Goal: Task Accomplishment & Management: Complete application form

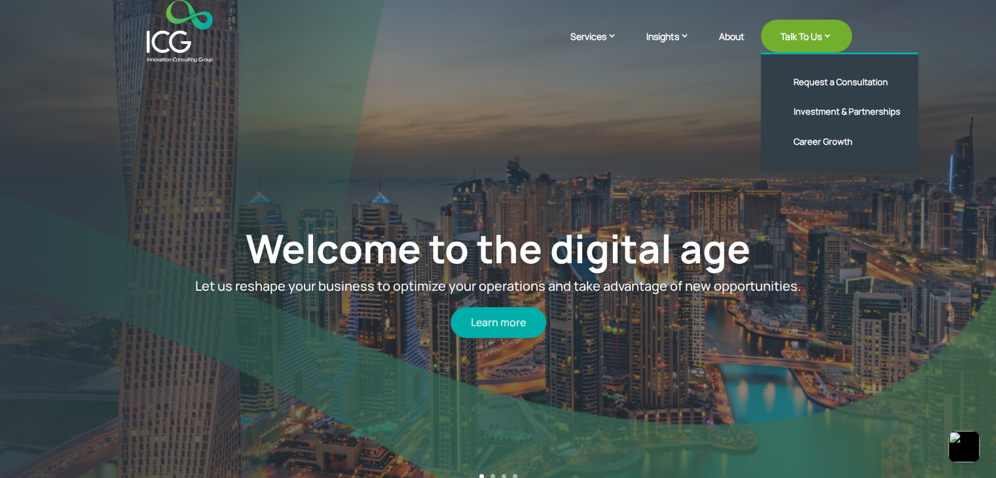
click at [800, 44] on link "Talk To Us" at bounding box center [806, 36] width 91 height 33
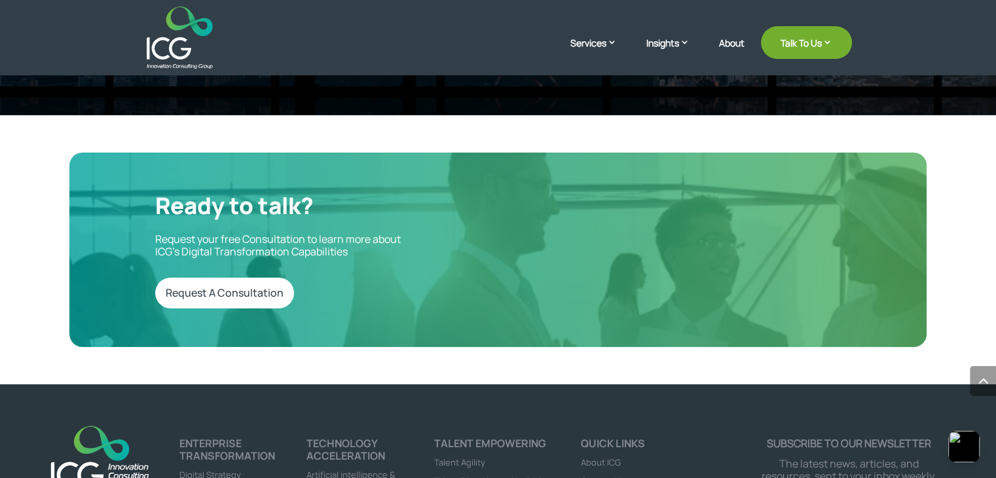
scroll to position [4438, 0]
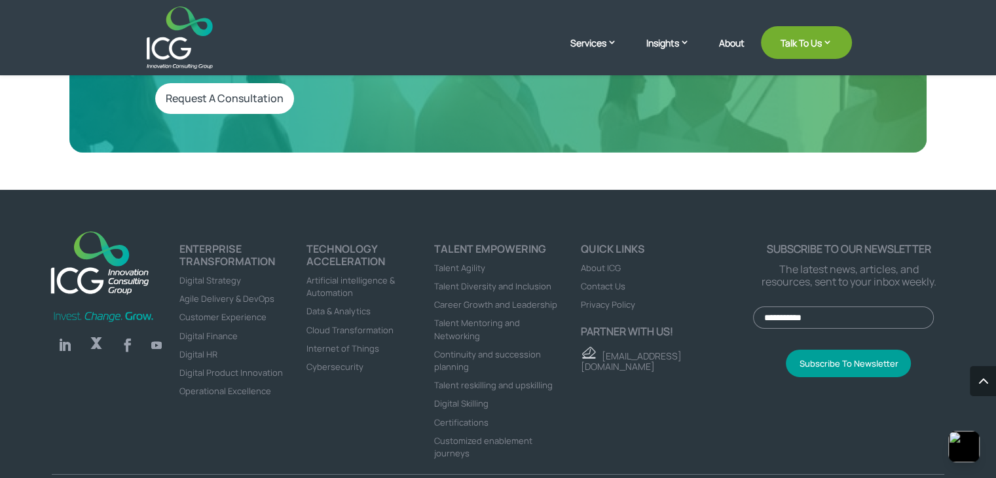
click at [813, 306] on input "Email *" at bounding box center [843, 317] width 181 height 22
click at [758, 339] on div "Subscribe To Newsletter" at bounding box center [848, 361] width 191 height 45
click at [612, 280] on span "Contact Us" at bounding box center [603, 286] width 45 height 12
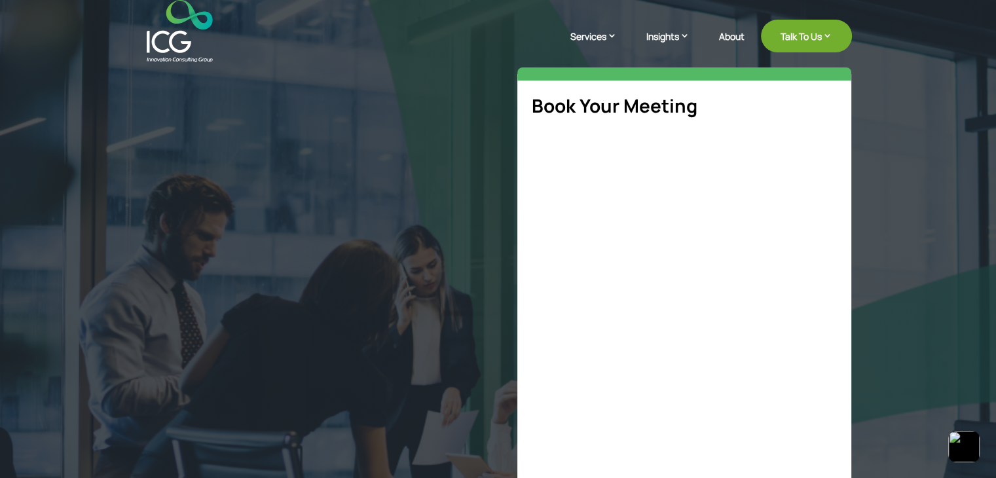
select select "**"
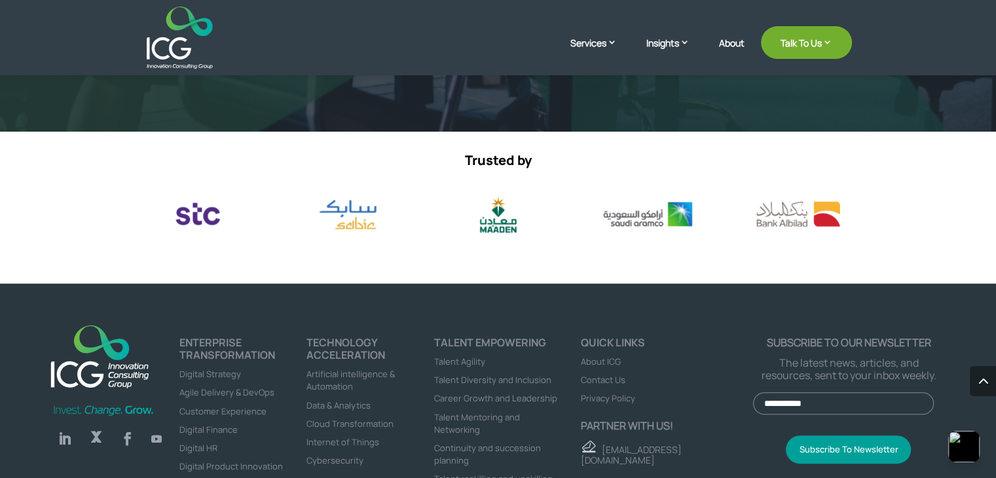
scroll to position [686, 0]
